Goal: Task Accomplishment & Management: Manage account settings

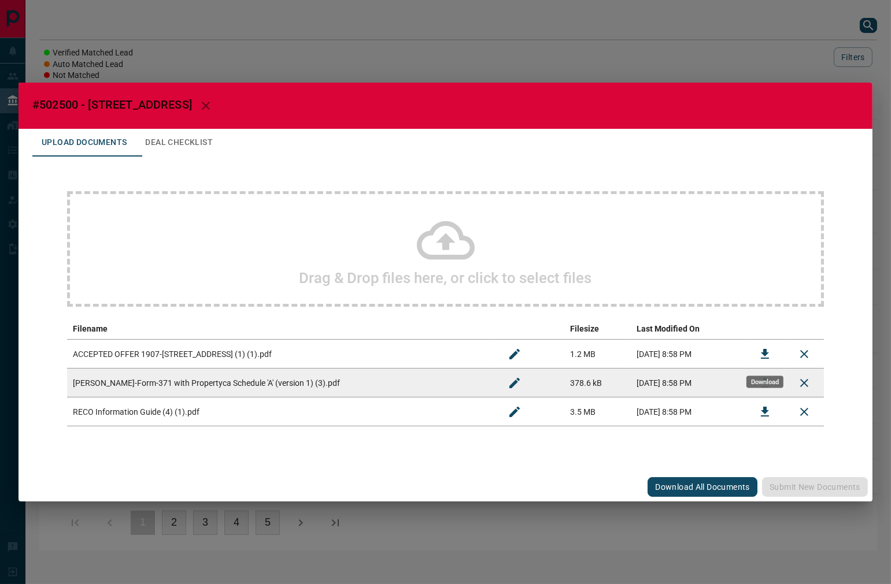
drag, startPoint x: 764, startPoint y: 342, endPoint x: 349, endPoint y: 192, distance: 440.9
click at [764, 343] on button "Download" at bounding box center [765, 354] width 28 height 28
click at [71, 101] on span "#502500 - [STREET_ADDRESS]" at bounding box center [112, 105] width 160 height 14
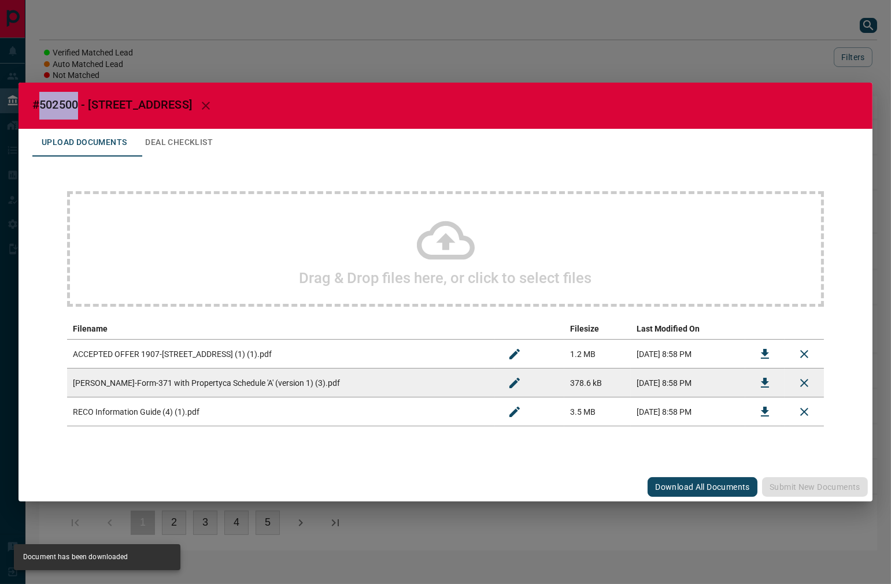
drag, startPoint x: 71, startPoint y: 101, endPoint x: 60, endPoint y: 118, distance: 20.0
click at [71, 101] on span "#502500 - [STREET_ADDRESS]" at bounding box center [112, 105] width 160 height 14
copy span "502500"
click at [202, 149] on button "Deal Checklist" at bounding box center [179, 143] width 86 height 28
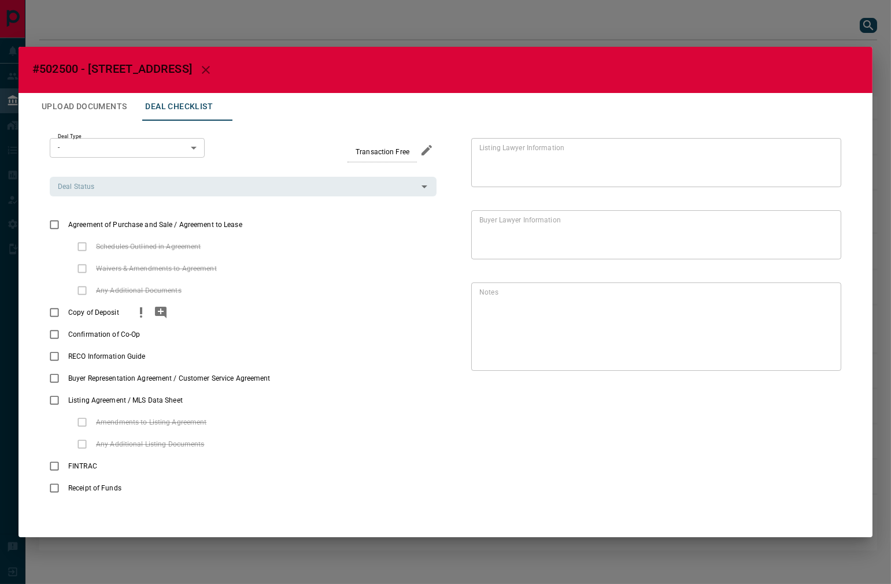
click at [127, 323] on div "Copy of Deposit" at bounding box center [243, 313] width 387 height 22
drag, startPoint x: 132, startPoint y: 319, endPoint x: 139, endPoint y: 318, distance: 7.0
click at [133, 319] on button "priority" at bounding box center [141, 313] width 20 height 22
click at [168, 311] on button "add note" at bounding box center [161, 313] width 20 height 22
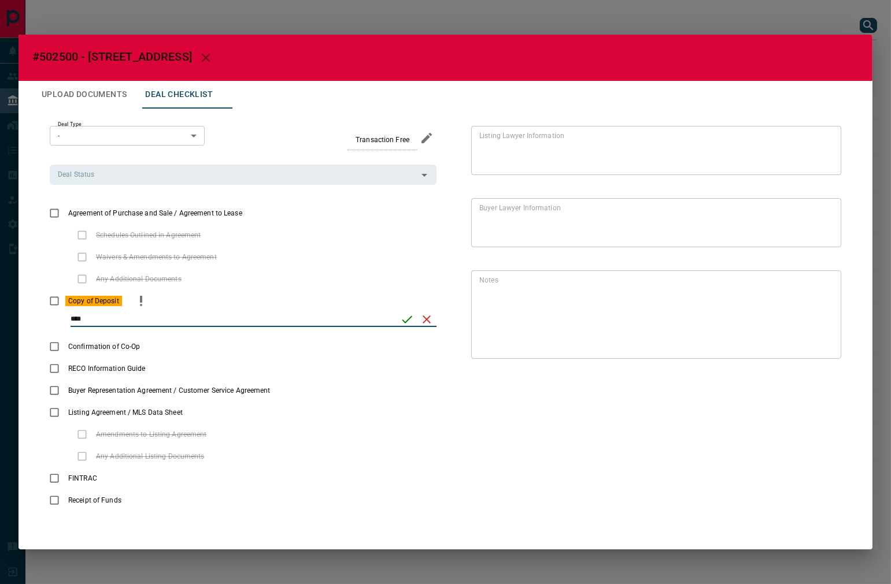
type input "****"
click at [406, 323] on icon "save" at bounding box center [407, 320] width 14 height 14
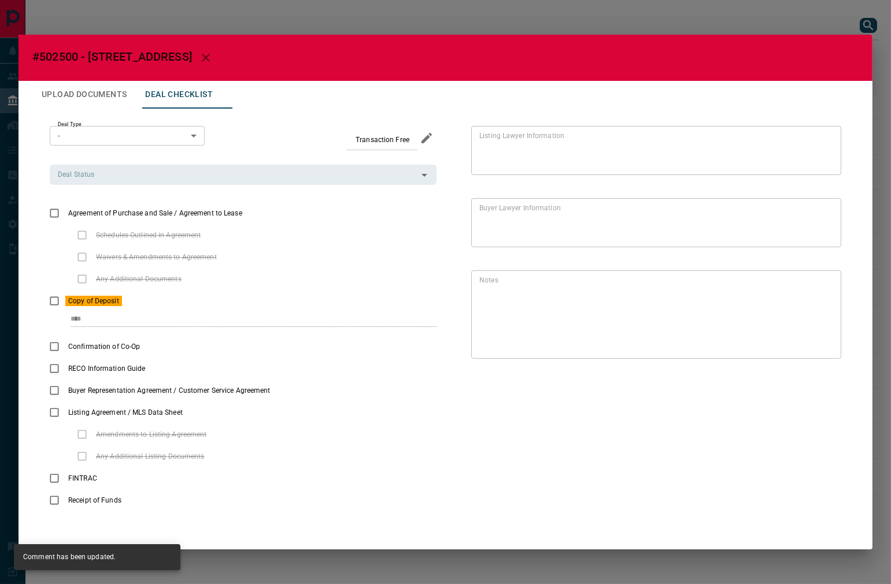
click at [42, 216] on div "Deal Type - * ​ Transaction Free Deal Status Deal Status Agreement of Purchase …" at bounding box center [445, 319] width 826 height 420
click at [119, 178] on input "Deal Status" at bounding box center [233, 174] width 361 height 13
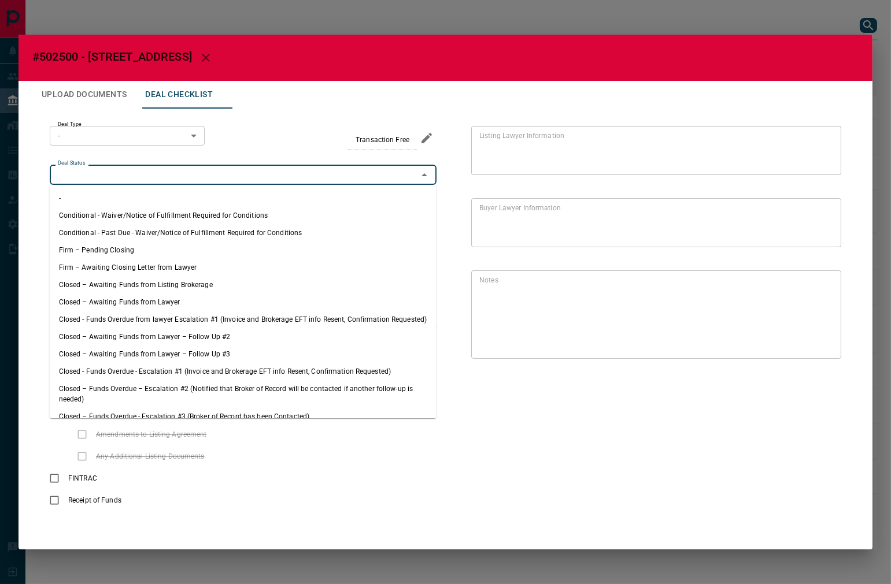
drag, startPoint x: 118, startPoint y: 251, endPoint x: 114, endPoint y: 152, distance: 98.9
click at [117, 251] on li "Firm – Pending Closing" at bounding box center [243, 250] width 387 height 17
type input "**********"
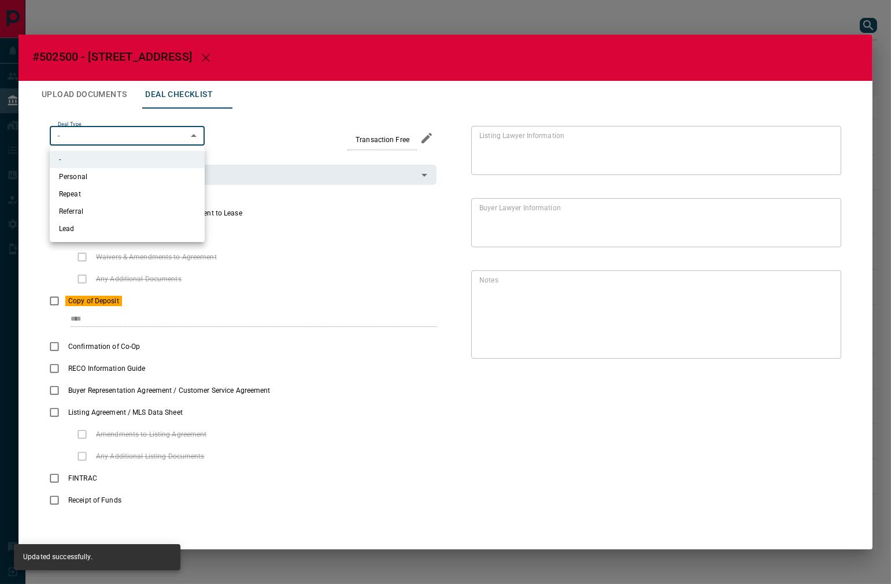
click at [116, 134] on body "Lead Transfers Leads Deals Listings Campaigns Quota Rules Agent Quotas Admin Mo…" at bounding box center [445, 281] width 891 height 562
click at [118, 229] on li "Lead" at bounding box center [127, 228] width 155 height 17
type input "*"
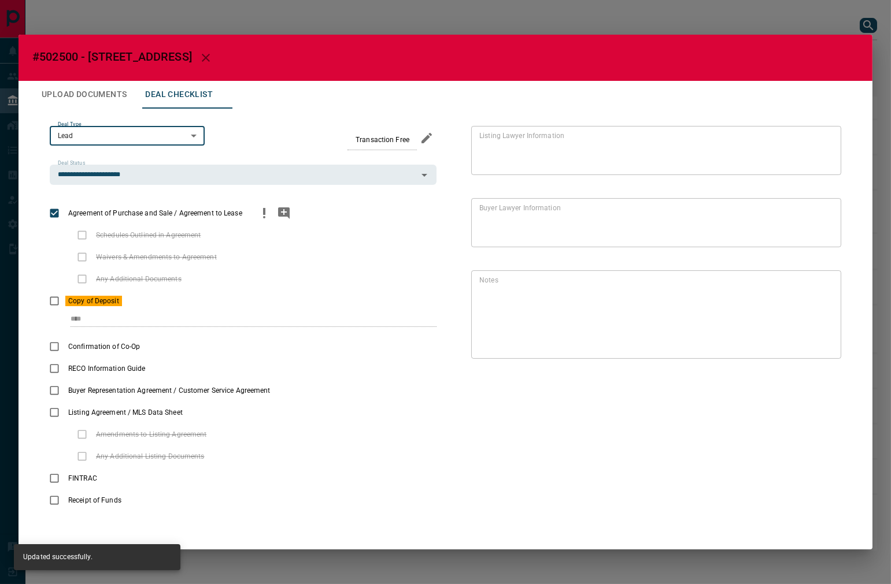
click at [263, 217] on circle "priority" at bounding box center [264, 217] width 2 height 2
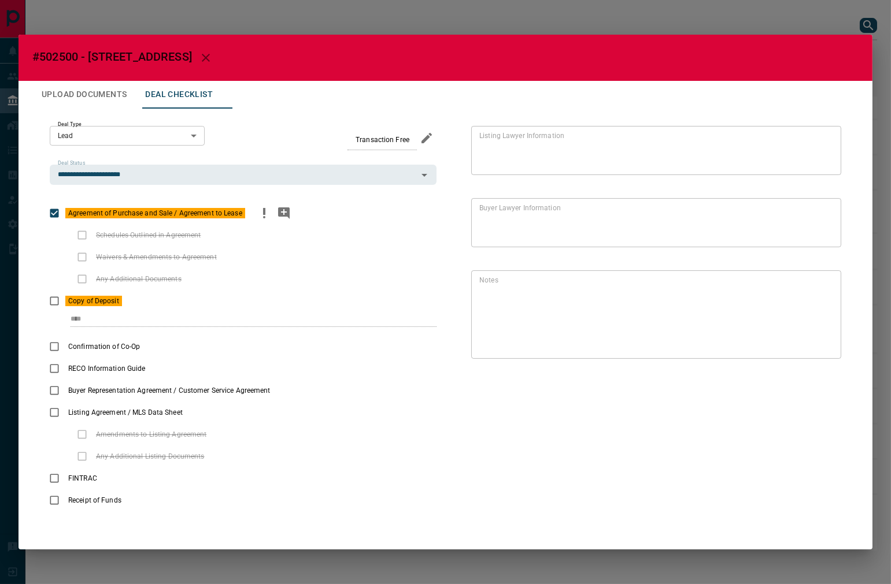
click at [293, 217] on div "Agreement of Purchase and Sale / Agreement to Lease" at bounding box center [243, 213] width 387 height 22
click at [284, 214] on icon "add note" at bounding box center [284, 214] width 12 height 12
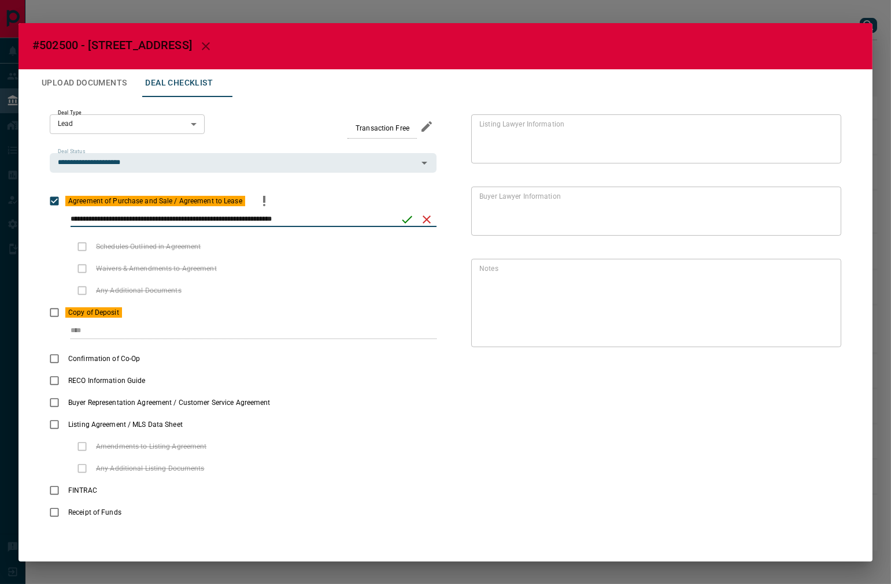
type input "**********"
click at [406, 223] on icon "save" at bounding box center [407, 220] width 14 height 14
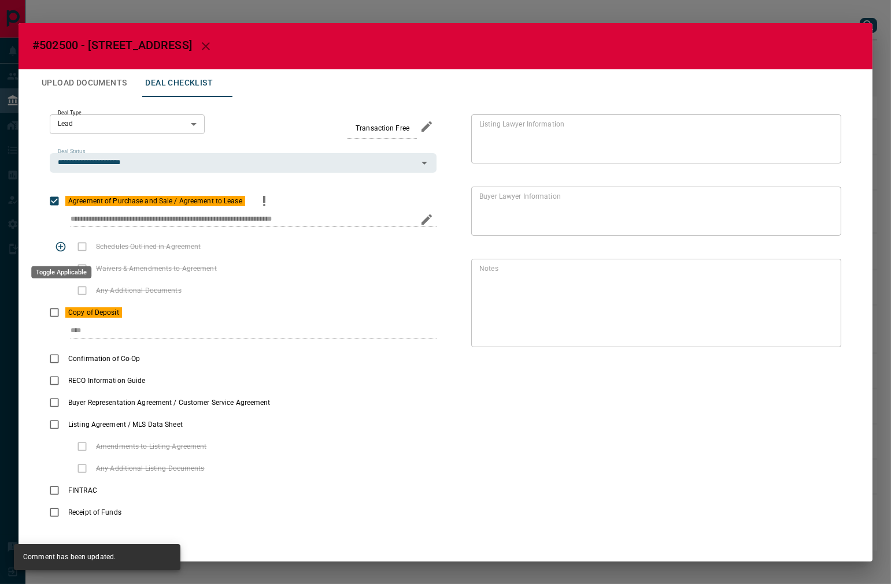
click at [106, 247] on div "Schedules Outlined in Agreement" at bounding box center [243, 247] width 387 height 22
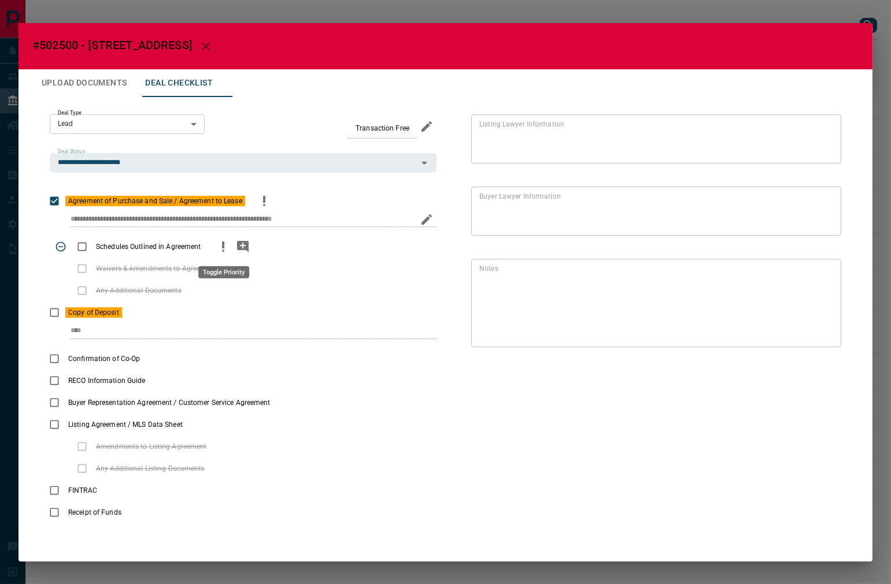
click at [221, 246] on icon "priority" at bounding box center [223, 247] width 14 height 14
click at [249, 249] on icon "add note" at bounding box center [243, 247] width 14 height 14
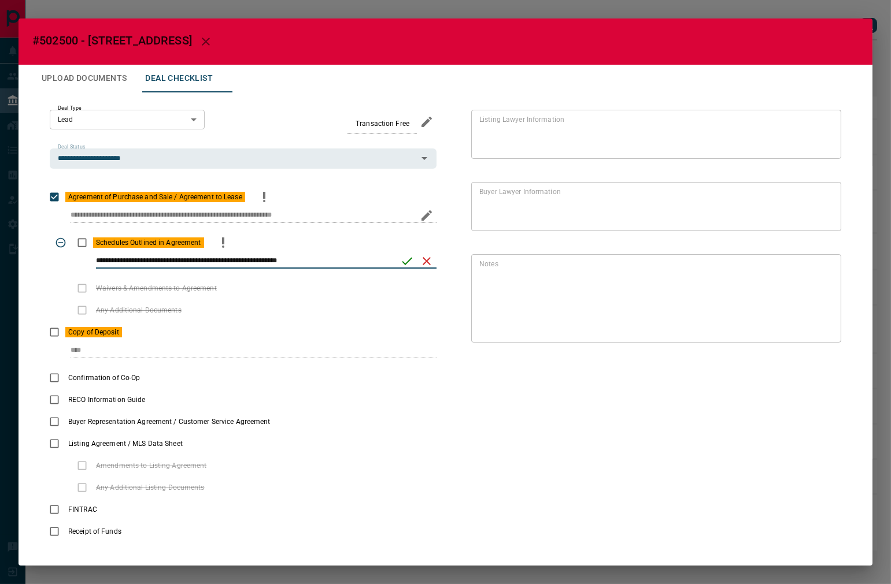
type input "**********"
click at [412, 258] on button "save" at bounding box center [407, 261] width 20 height 20
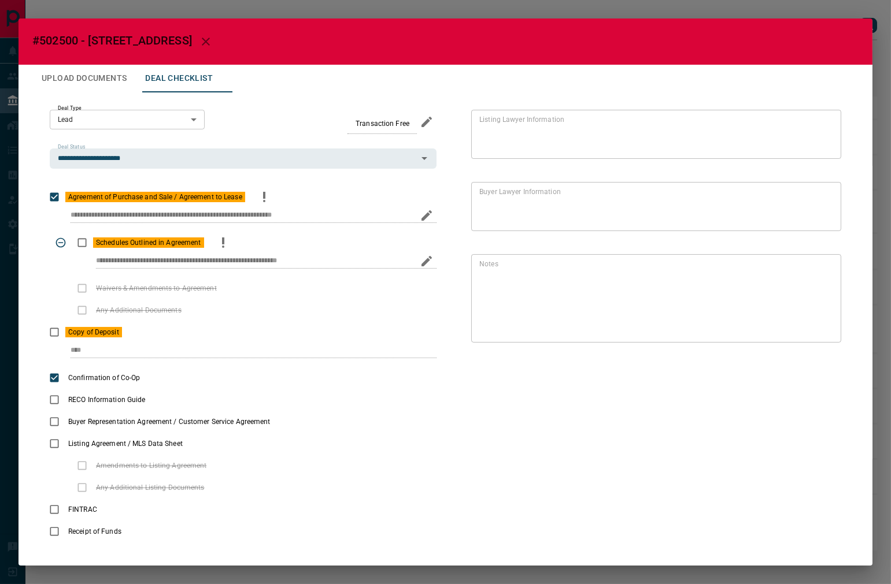
click at [88, 79] on button "Upload Documents" at bounding box center [83, 79] width 103 height 28
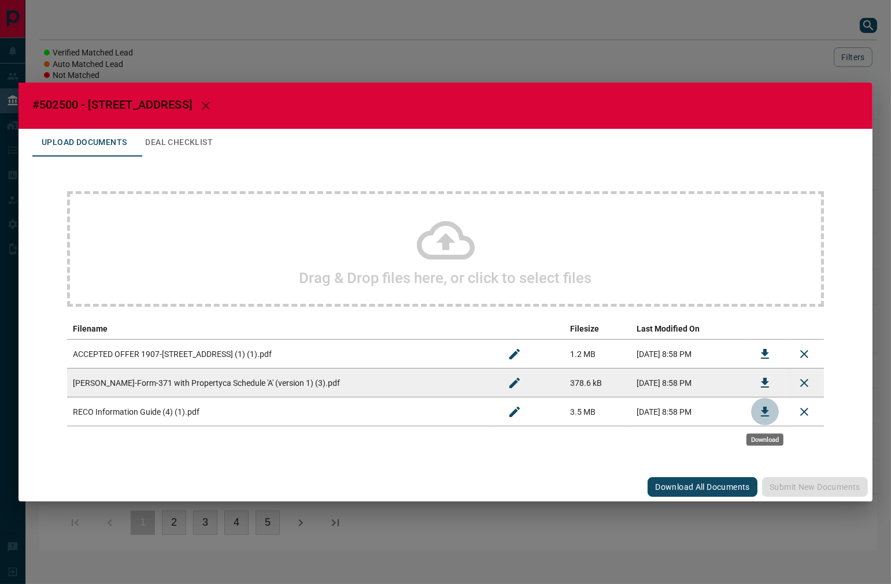
click at [761, 405] on icon "Download" at bounding box center [765, 412] width 14 height 14
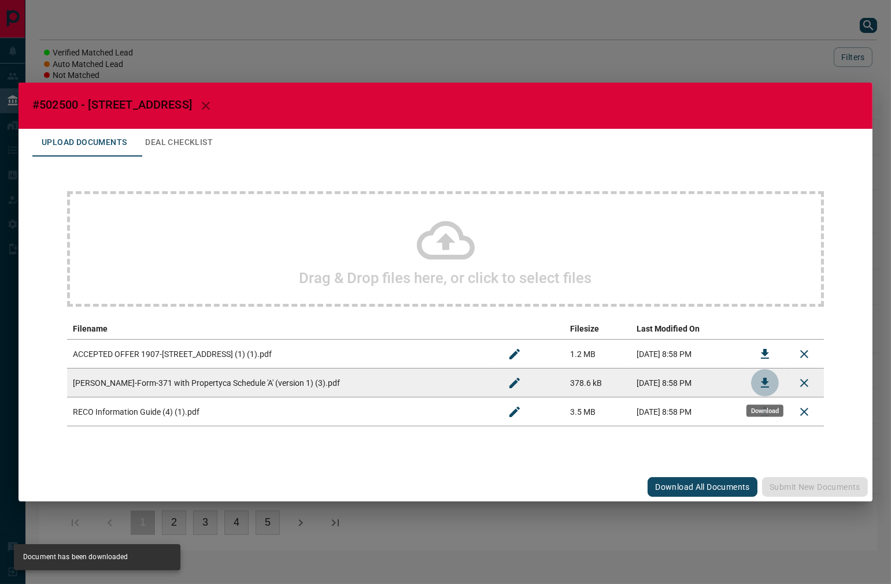
click at [755, 382] on button "Download" at bounding box center [765, 383] width 28 height 28
click at [176, 140] on button "Deal Checklist" at bounding box center [179, 143] width 86 height 28
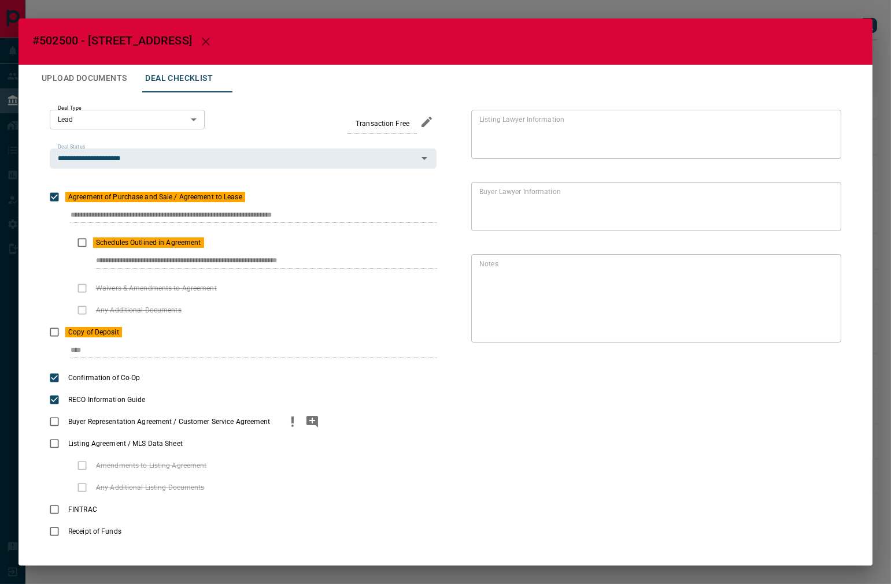
click at [299, 426] on button "priority" at bounding box center [293, 422] width 20 height 22
click at [310, 425] on icon "add note" at bounding box center [312, 422] width 14 height 14
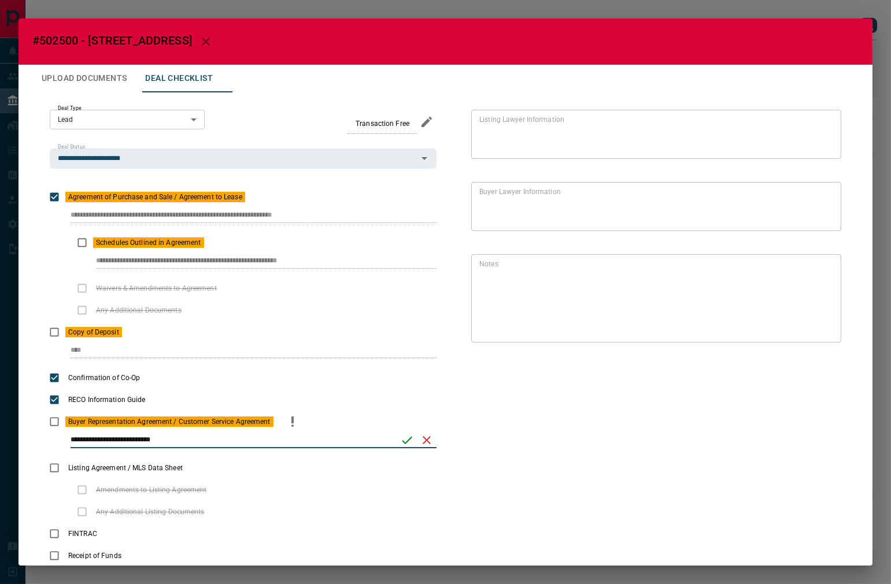
type input "**********"
click at [405, 442] on icon "save" at bounding box center [407, 441] width 14 height 14
click at [114, 72] on button "Upload Documents" at bounding box center [83, 79] width 103 height 28
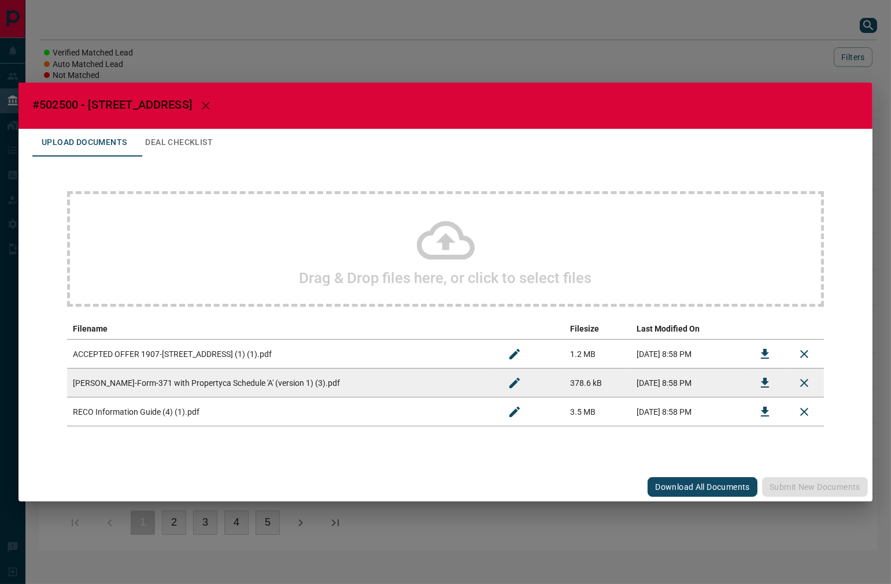
click at [269, 201] on div "Drag & Drop files here, or click to select files" at bounding box center [445, 249] width 757 height 116
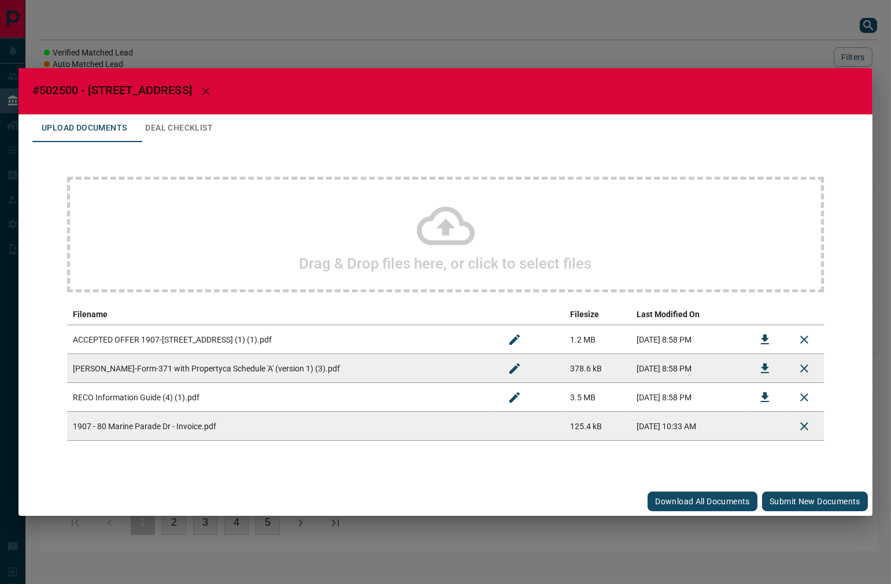
click at [810, 499] on button "Submit new documents" at bounding box center [815, 502] width 106 height 20
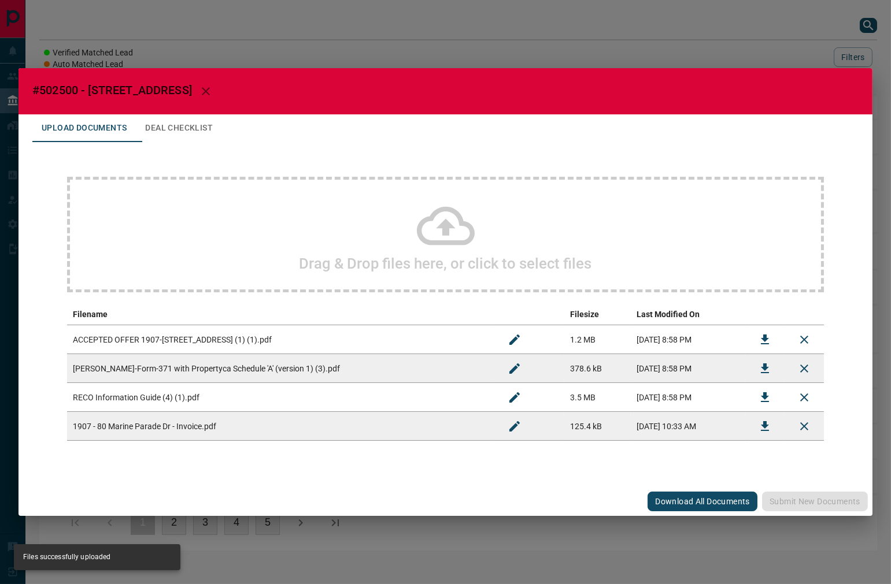
click at [169, 118] on button "Deal Checklist" at bounding box center [179, 128] width 86 height 28
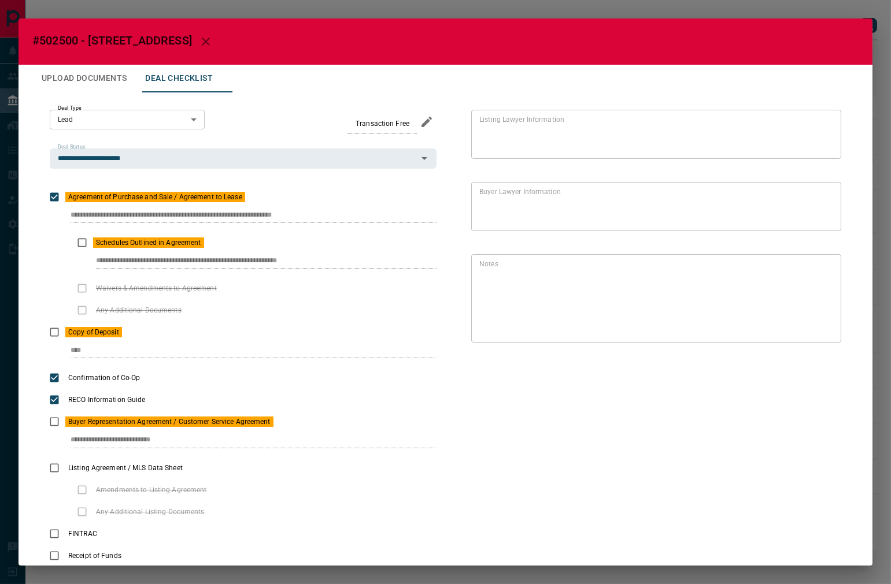
click at [391, 216] on div "**********" at bounding box center [243, 220] width 387 height 24
drag, startPoint x: 61, startPoint y: 440, endPoint x: 360, endPoint y: 28, distance: 508.7
click at [325, 392] on div "**********" at bounding box center [243, 338] width 387 height 457
